Goal: Task Accomplishment & Management: Manage account settings

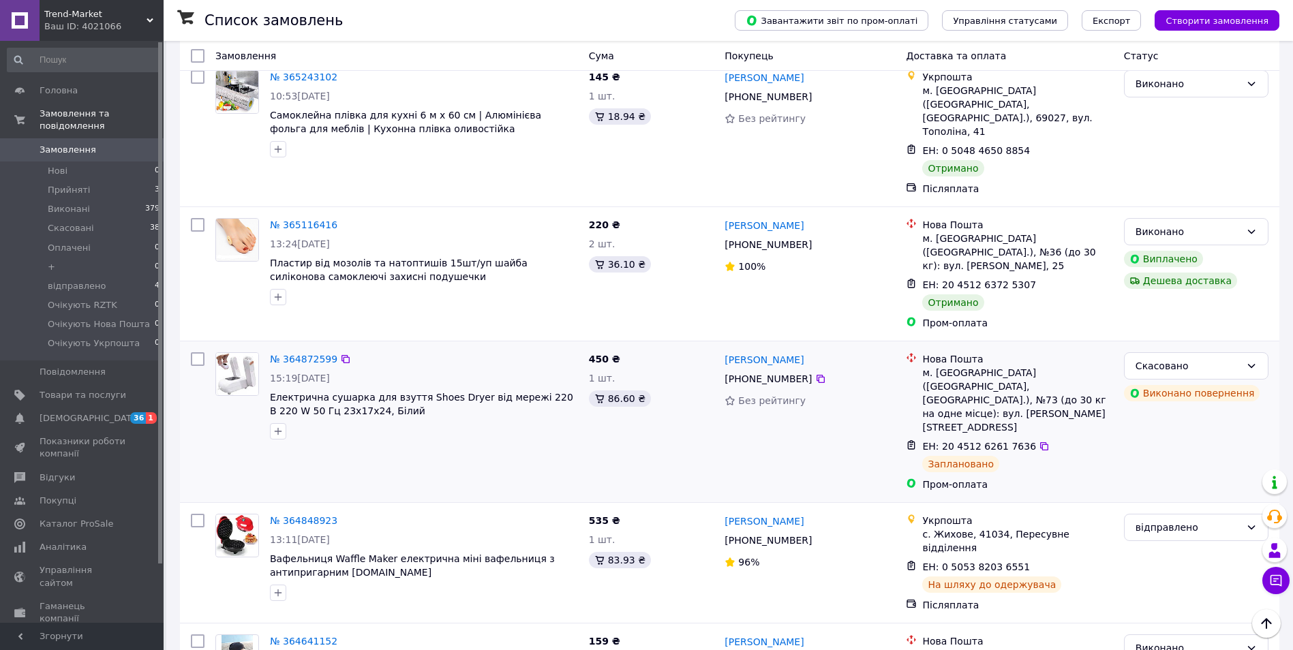
scroll to position [1431, 0]
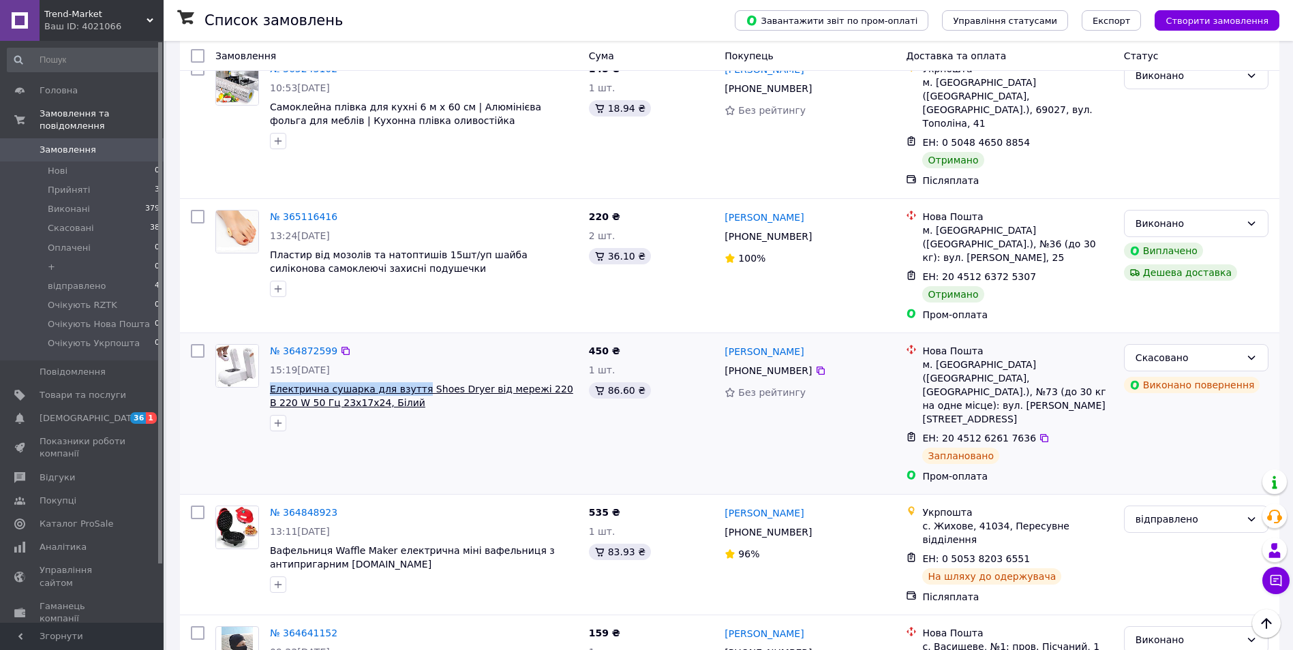
drag, startPoint x: 293, startPoint y: 261, endPoint x: 406, endPoint y: 266, distance: 113.3
click at [406, 339] on div "№ 364872599 15:19[DATE] Електрична сушарка для взуття Shoes Dryer від мережі 22…" at bounding box center [423, 388] width 319 height 98
drag, startPoint x: 406, startPoint y: 266, endPoint x: 399, endPoint y: 266, distance: 7.5
copy span "Електрична сушарка для взуття"
click at [70, 389] on span "Товари та послуги" at bounding box center [83, 395] width 87 height 12
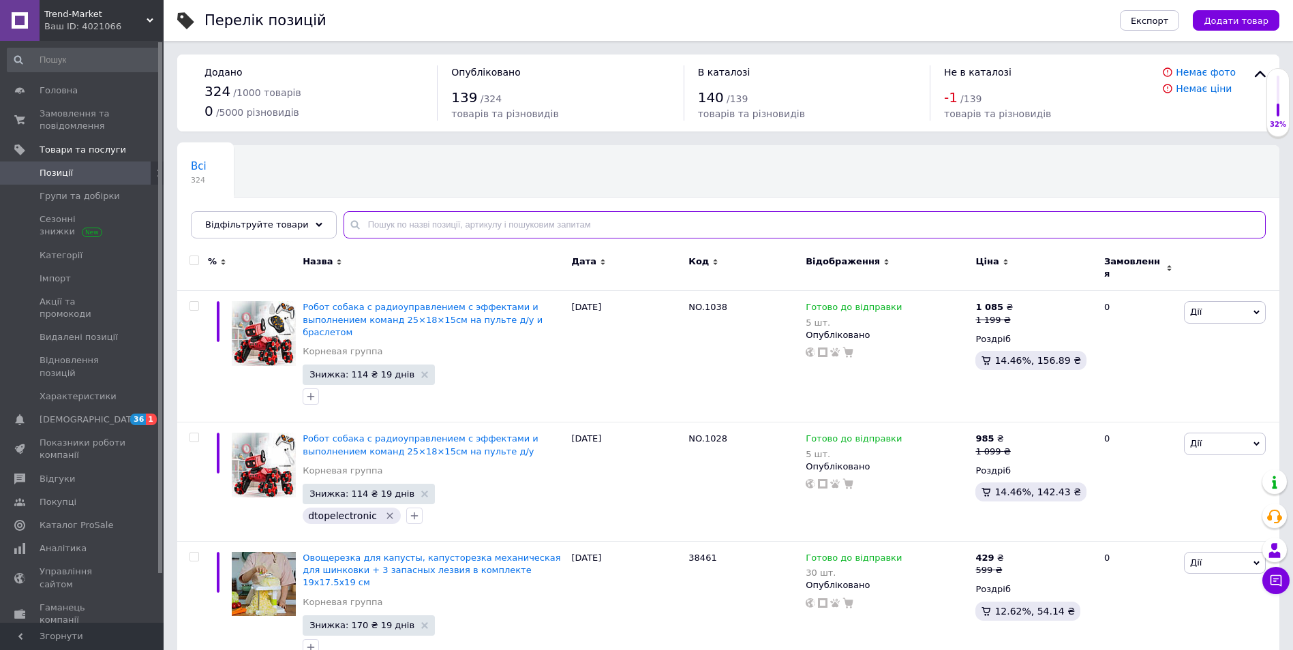
paste input "Електрична сушарка для взуття"
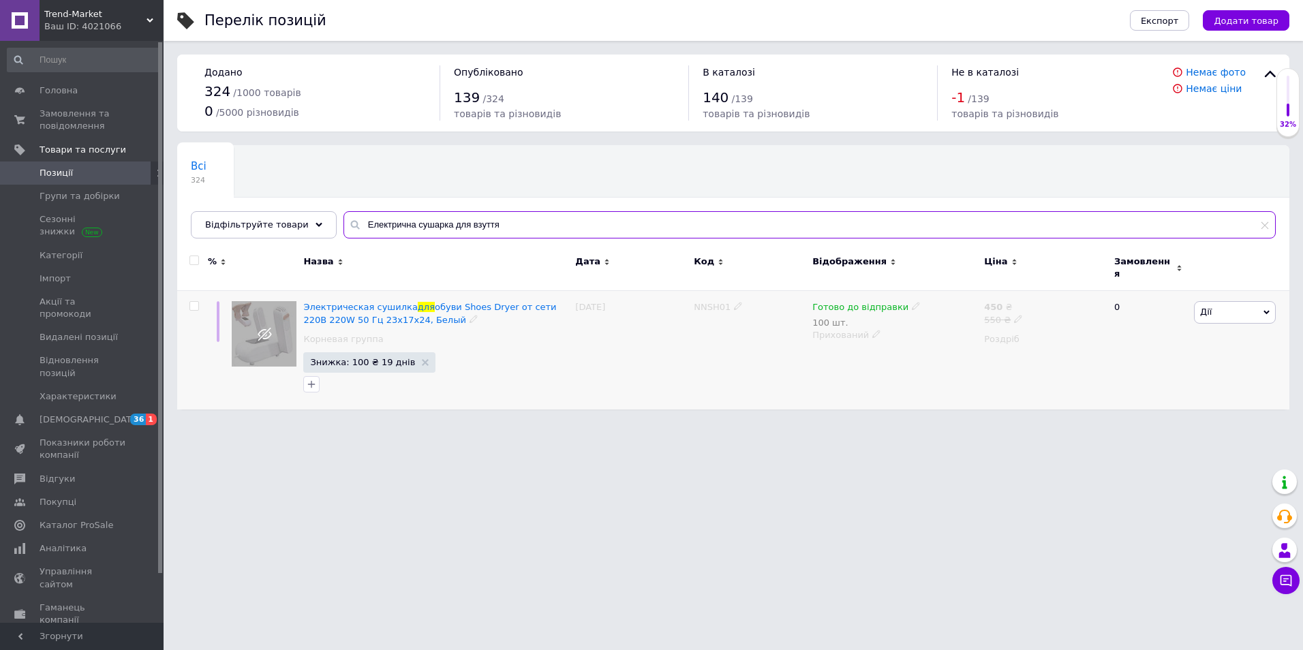
type input "Електрична сушарка для взуття"
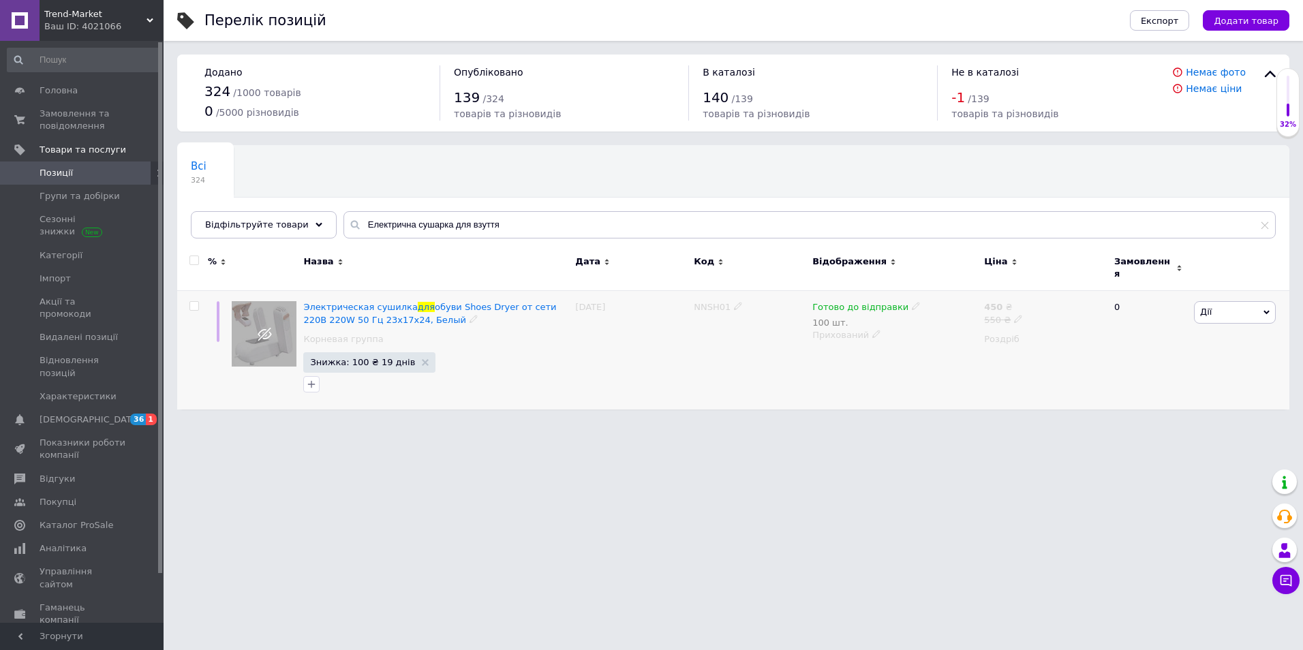
click at [1014, 315] on use at bounding box center [1017, 318] width 7 height 7
drag, startPoint x: 1046, startPoint y: 288, endPoint x: 1029, endPoint y: 292, distance: 17.4
click at [1030, 291] on div "Ціна 550 Валюта ₴ $ EUR CHF GBP ¥ PLN ₸ MDL HUF KGS CNY TRY KRW lei" at bounding box center [1115, 315] width 185 height 114
type input "750"
click at [912, 302] on icon at bounding box center [916, 306] width 8 height 8
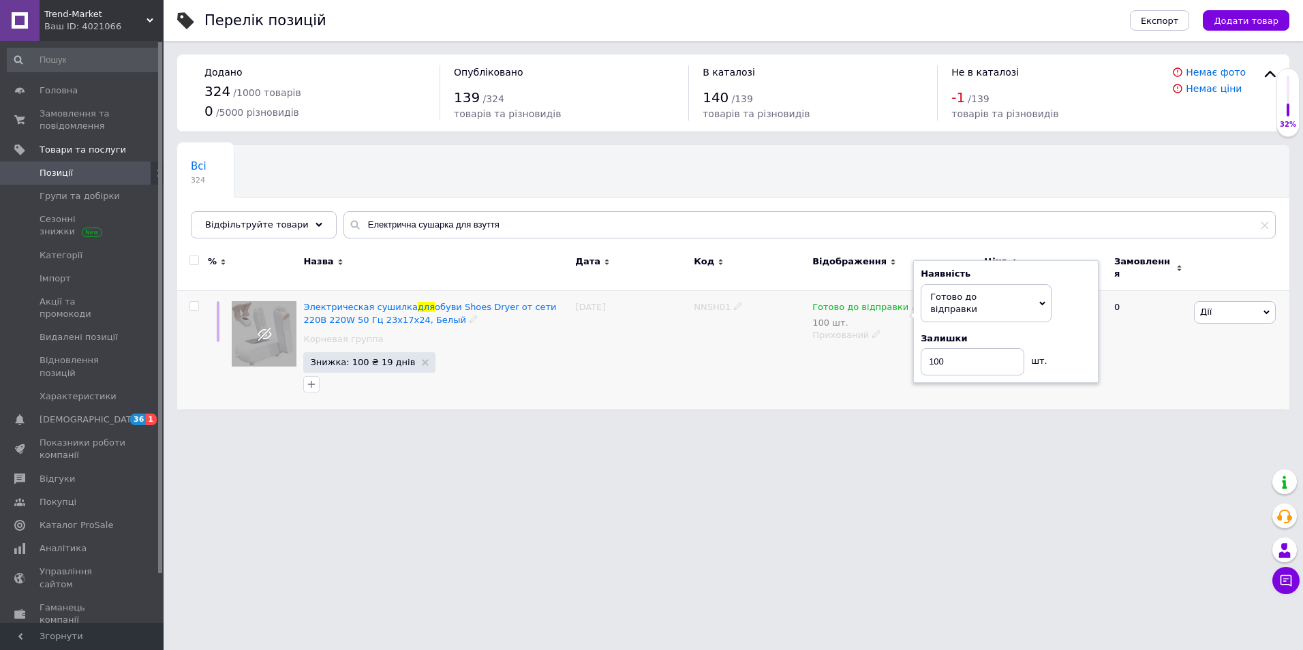
click at [912, 302] on icon at bounding box center [916, 306] width 8 height 8
click at [891, 404] on div "Перелік позицій Експорт Додати товар Додано 324 / 1000 товарів 0 / 5000 різнови…" at bounding box center [733, 211] width 1139 height 423
click at [1014, 315] on icon at bounding box center [1018, 319] width 8 height 8
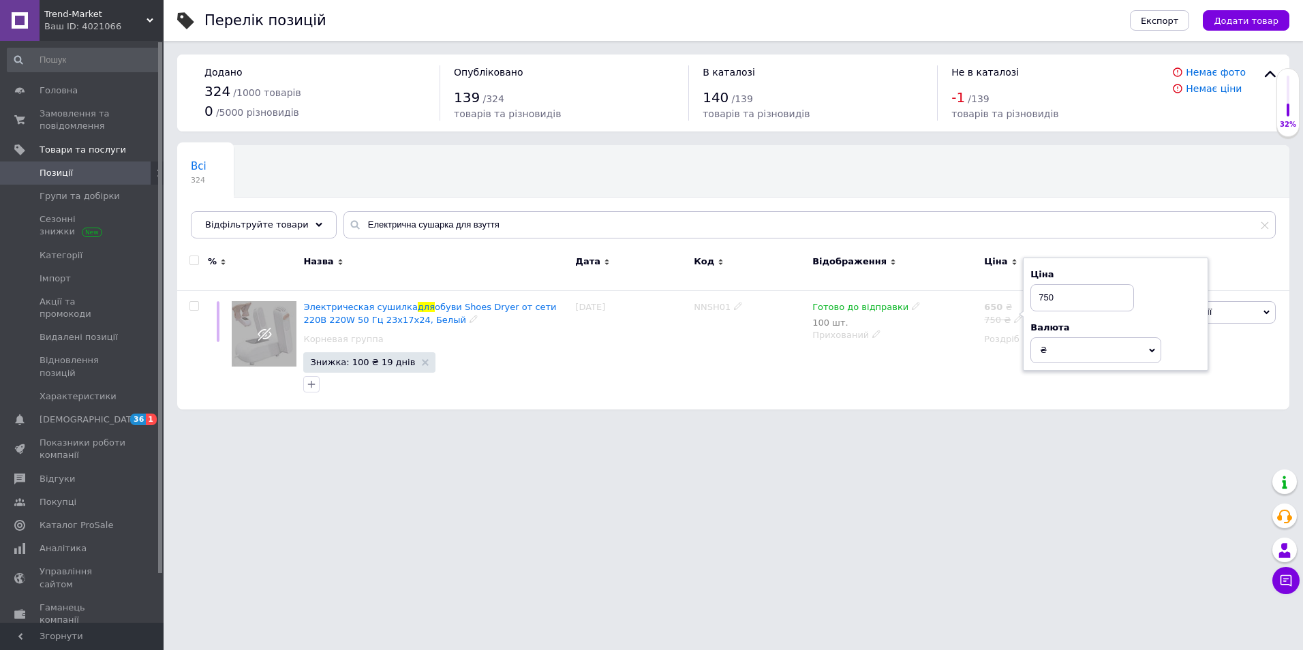
drag, startPoint x: 1071, startPoint y: 286, endPoint x: 1043, endPoint y: 287, distance: 27.9
click at [1043, 287] on input "750" at bounding box center [1082, 297] width 104 height 27
type input "799"
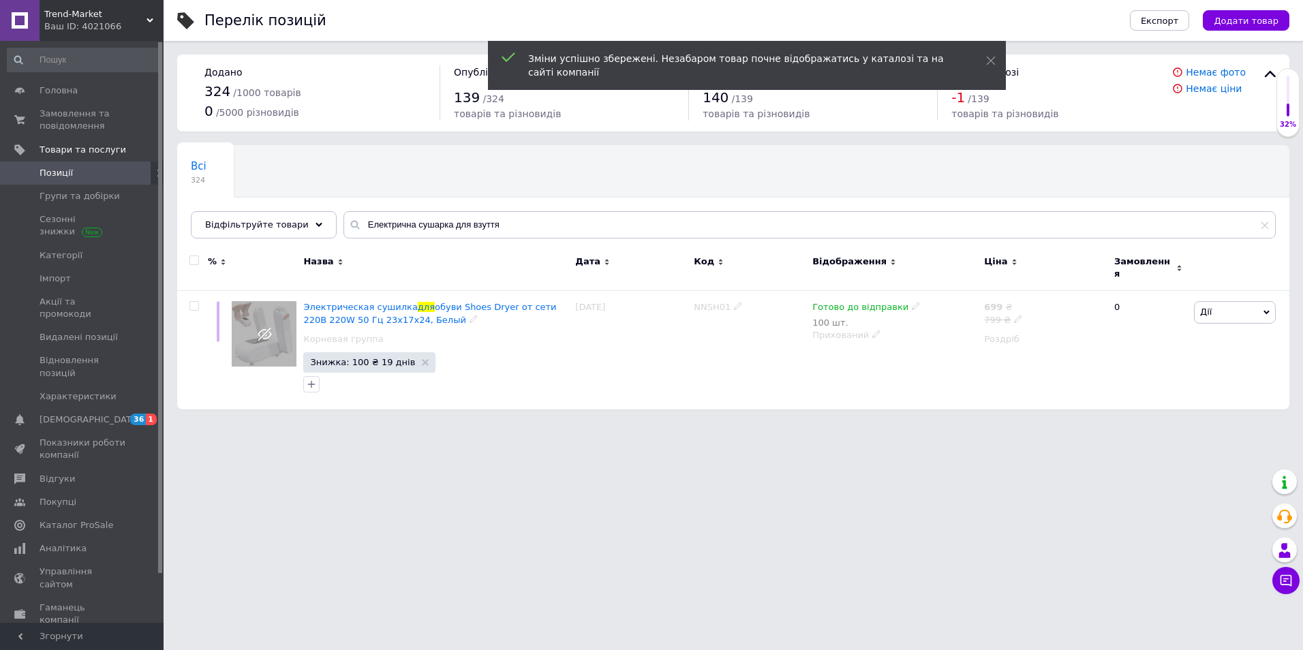
click at [1014, 315] on icon at bounding box center [1018, 319] width 8 height 8
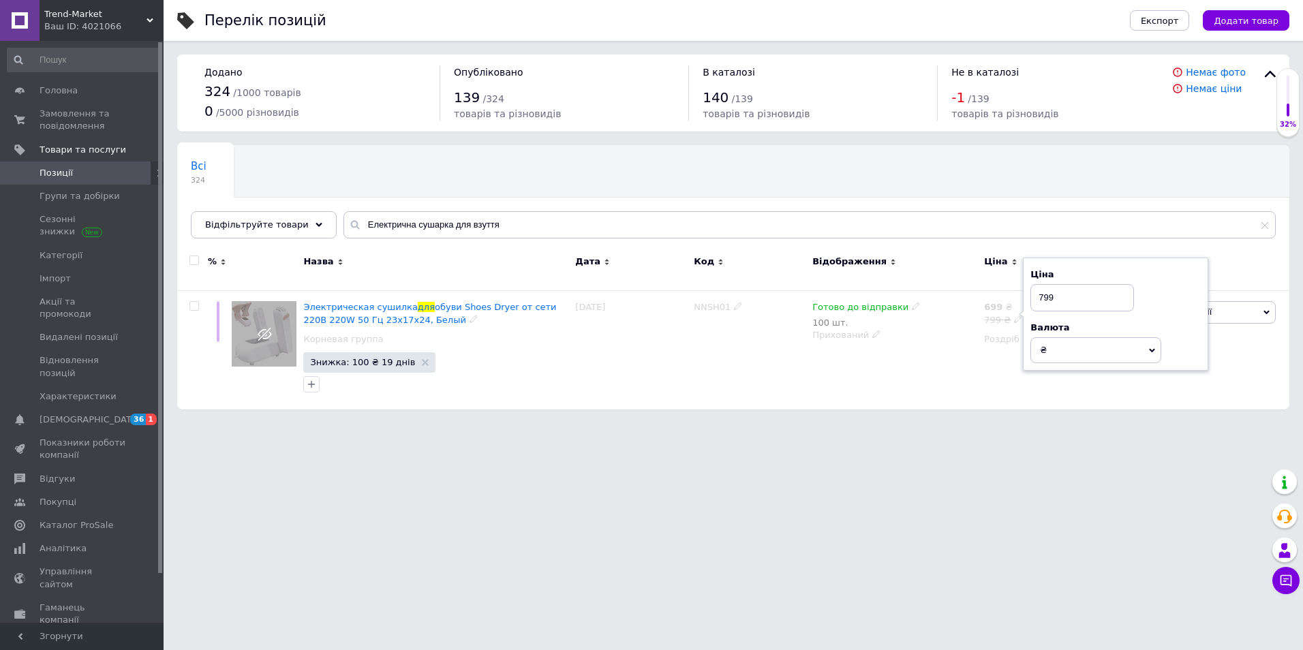
drag, startPoint x: 1041, startPoint y: 285, endPoint x: 1047, endPoint y: 291, distance: 8.7
click at [1047, 291] on input "799" at bounding box center [1082, 297] width 104 height 27
type input "899"
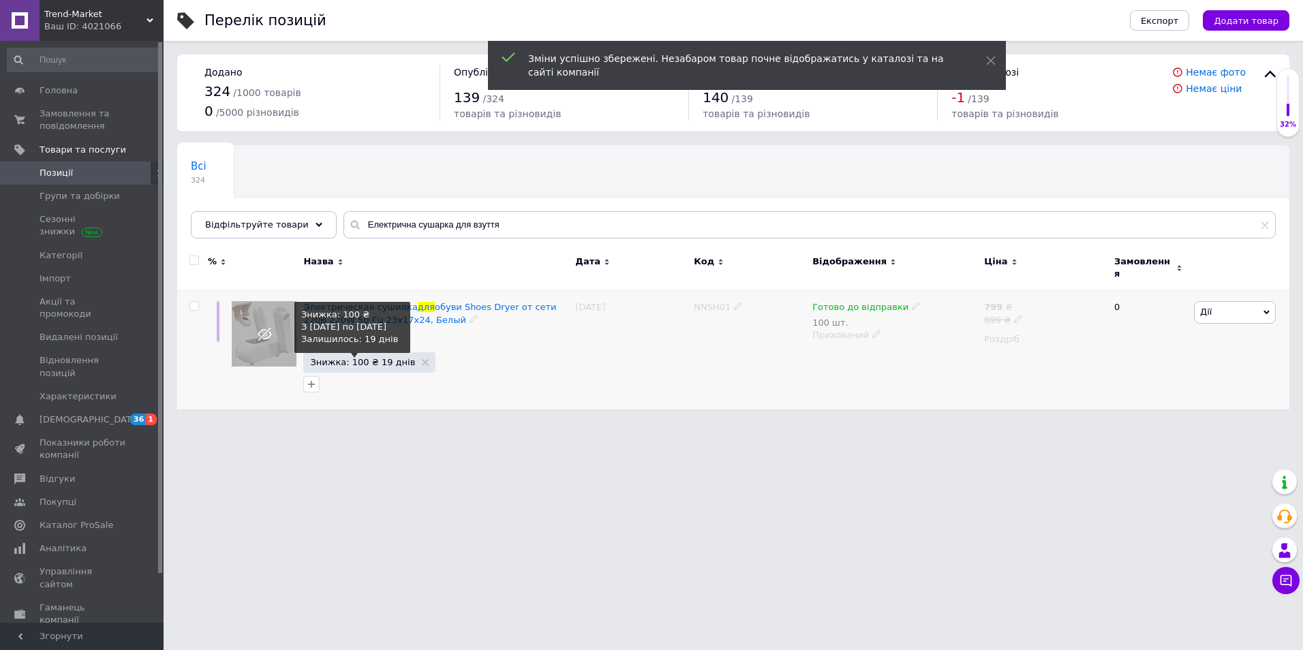
click at [378, 358] on span "Знижка: 100 ₴ 19 днів" at bounding box center [362, 362] width 105 height 9
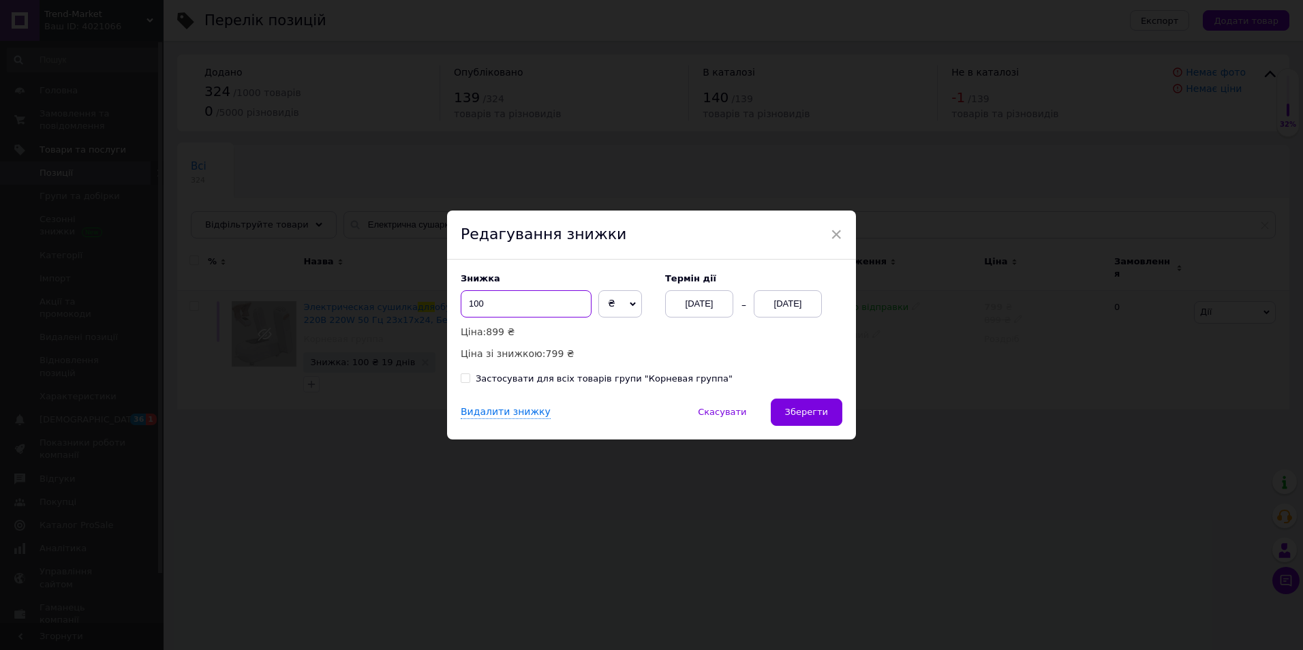
drag, startPoint x: 514, startPoint y: 311, endPoint x: 451, endPoint y: 313, distance: 62.8
click at [451, 313] on div "Знижка 100 ₴ % Ціна: 899 ₴ Ціна зі знижкою: 799 ₴ Термін дії [DATE] [DATE] Заст…" at bounding box center [651, 329] width 409 height 139
click at [678, 291] on div "[DATE]" at bounding box center [699, 303] width 68 height 27
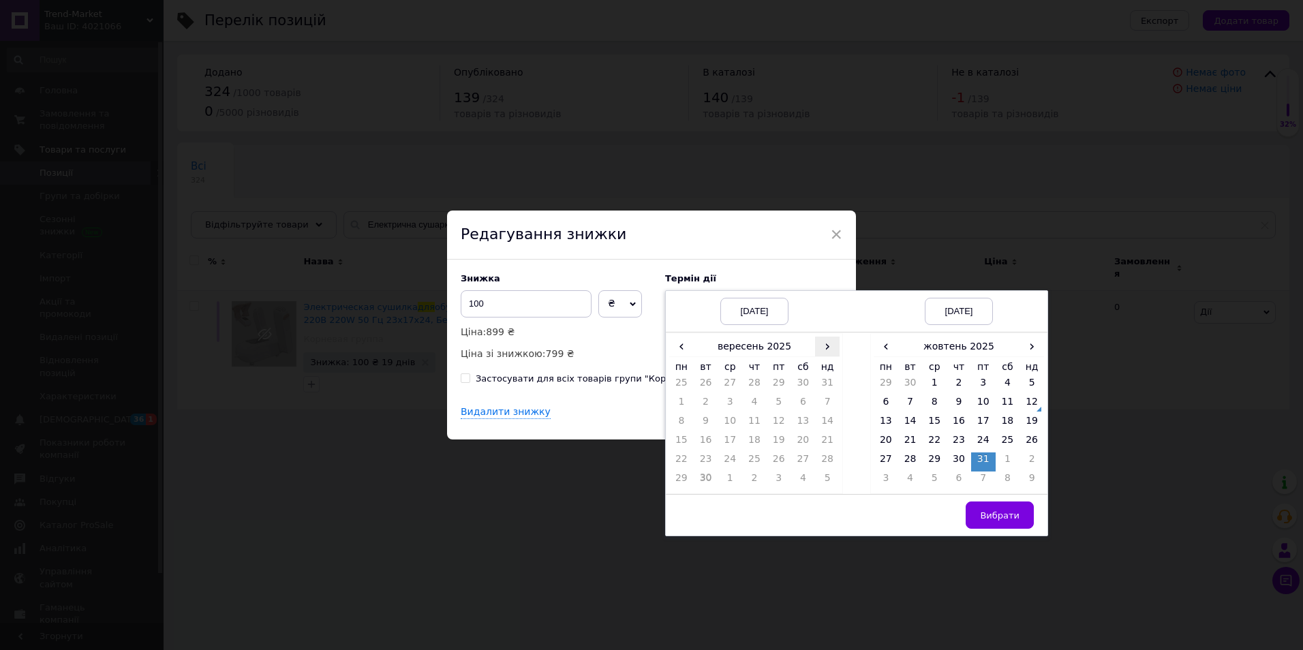
click at [829, 346] on span "›" at bounding box center [827, 347] width 25 height 20
click at [825, 400] on td "12" at bounding box center [827, 404] width 25 height 19
click at [993, 512] on span "Вибрати" at bounding box center [1000, 515] width 40 height 10
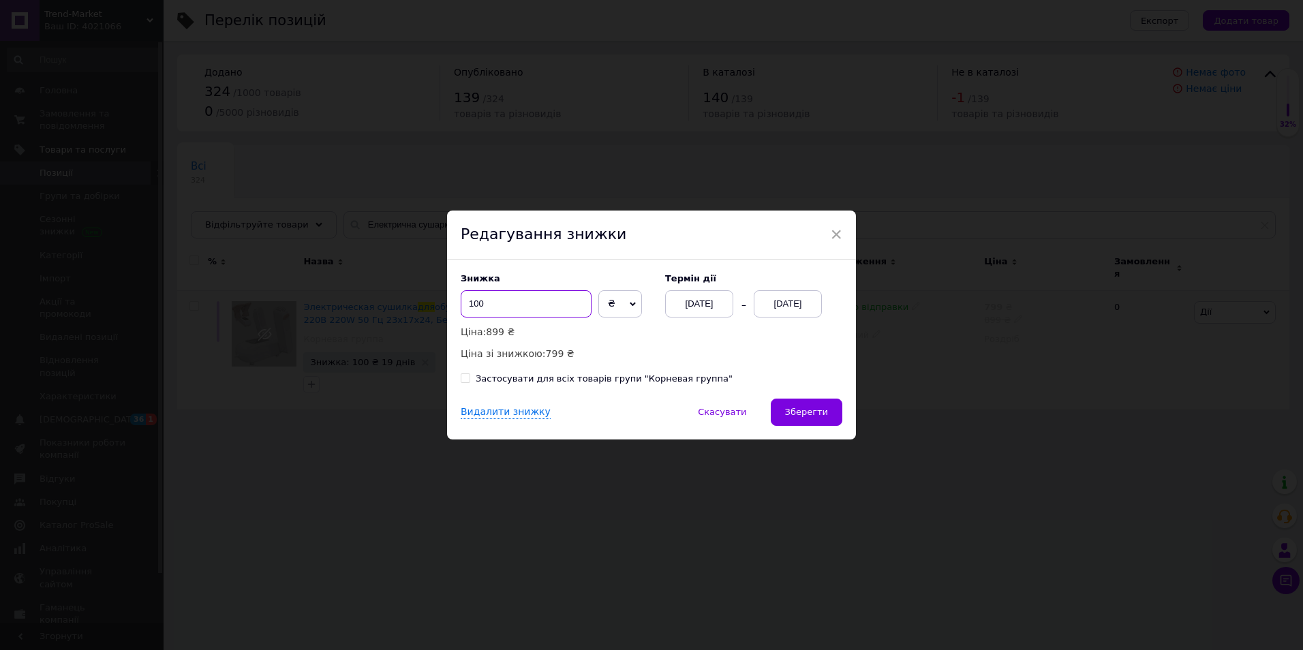
click at [509, 300] on input "100" at bounding box center [526, 303] width 131 height 27
type input "209"
click at [800, 410] on span "Зберегти" at bounding box center [806, 412] width 43 height 10
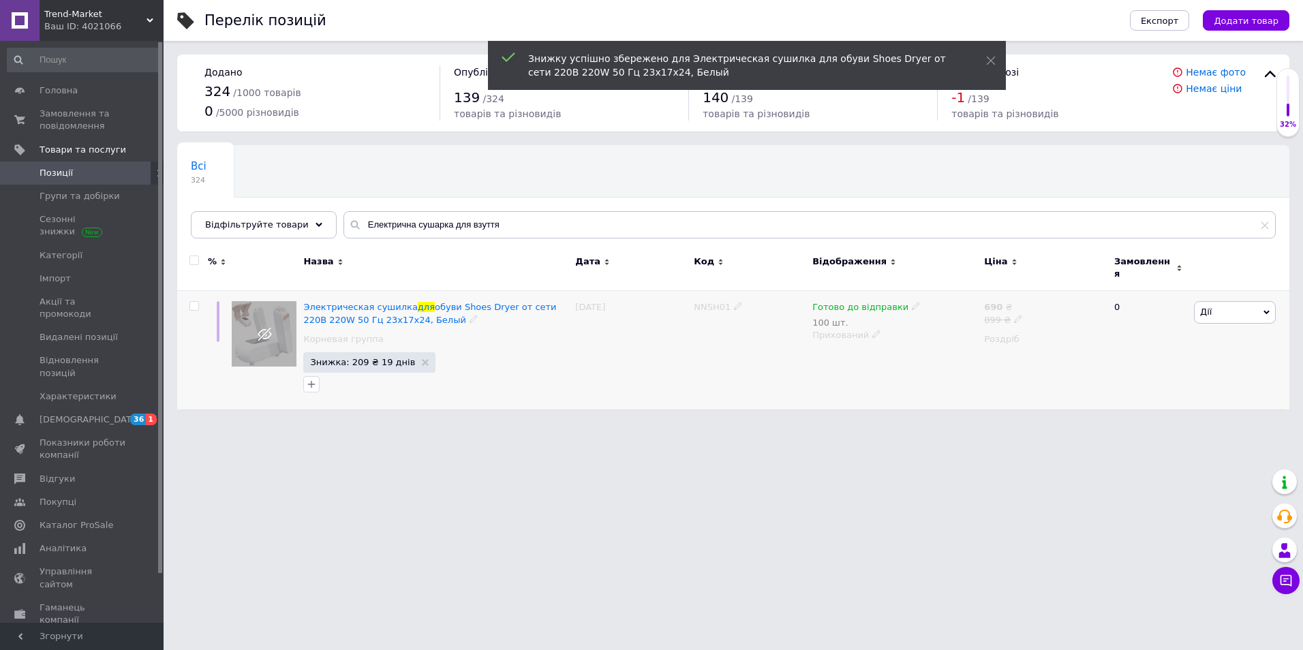
click at [865, 329] on div "Прихований" at bounding box center [894, 335] width 165 height 12
click at [869, 352] on li "Опубліковано" at bounding box center [892, 361] width 170 height 19
